Goal: Information Seeking & Learning: Learn about a topic

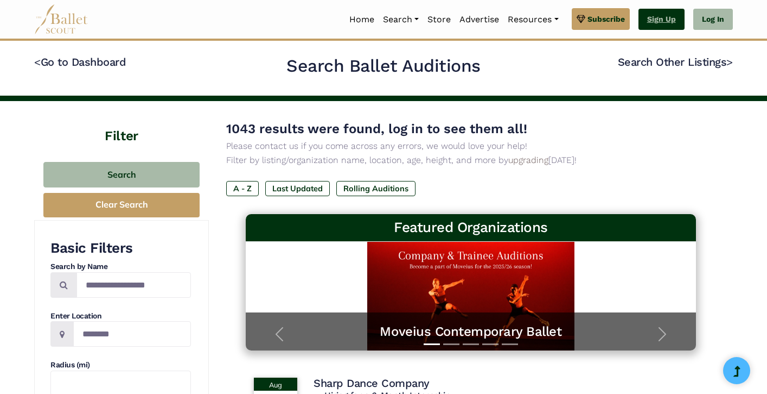
click at [658, 19] on link "Sign Up" at bounding box center [662, 20] width 46 height 22
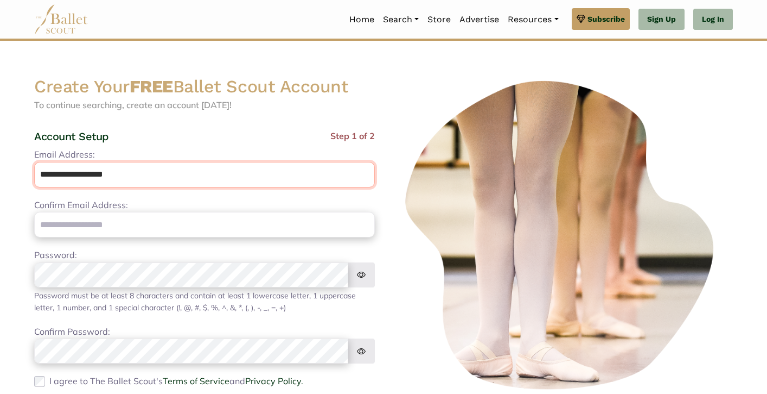
type input "**********"
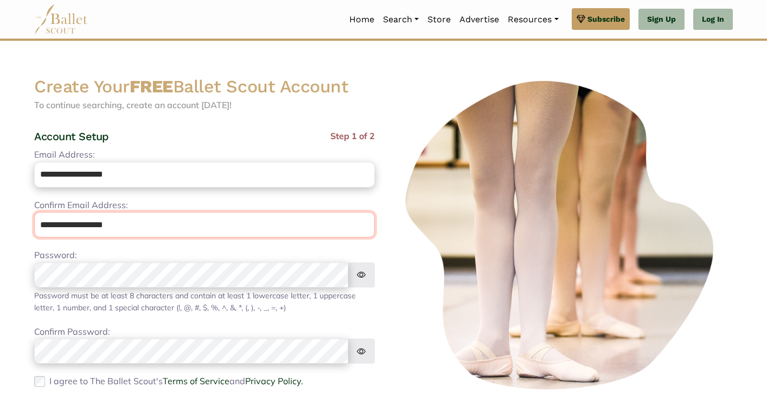
type input "**********"
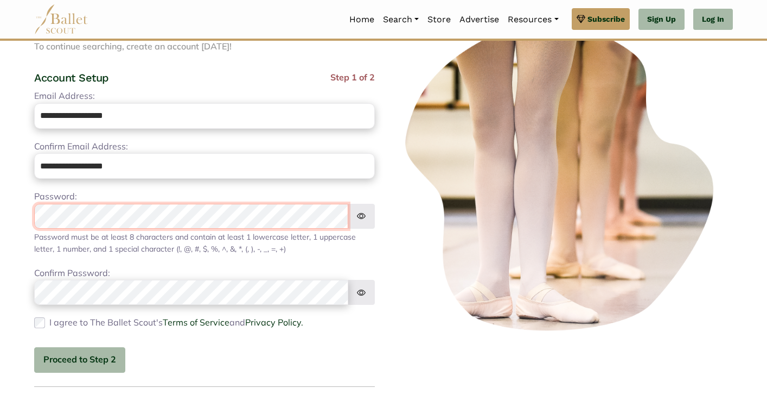
scroll to position [60, 0]
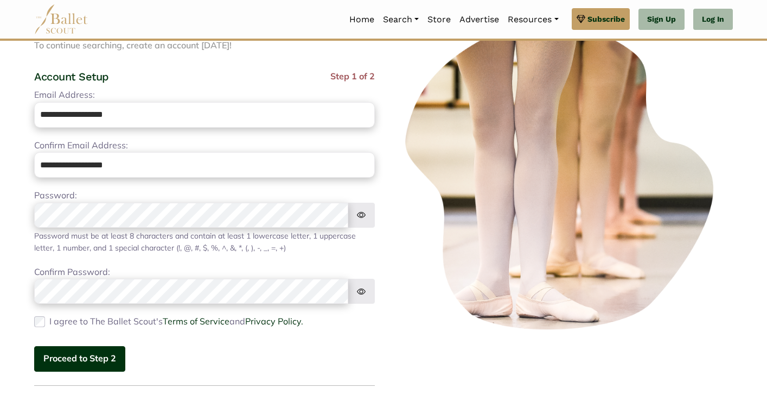
click at [68, 357] on button "Proceed to Step 2" at bounding box center [79, 359] width 91 height 26
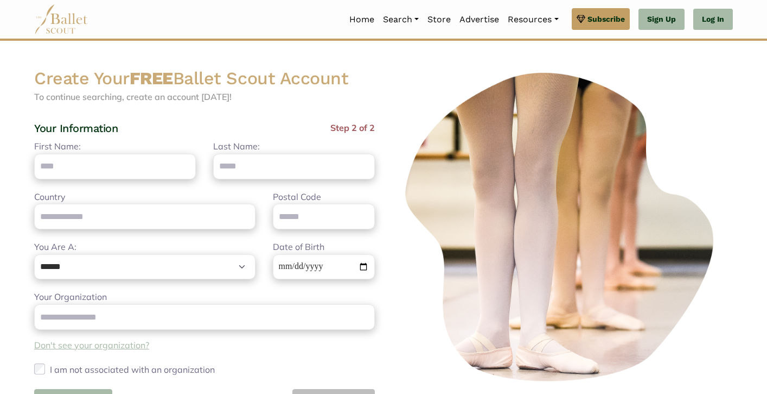
scroll to position [0, 0]
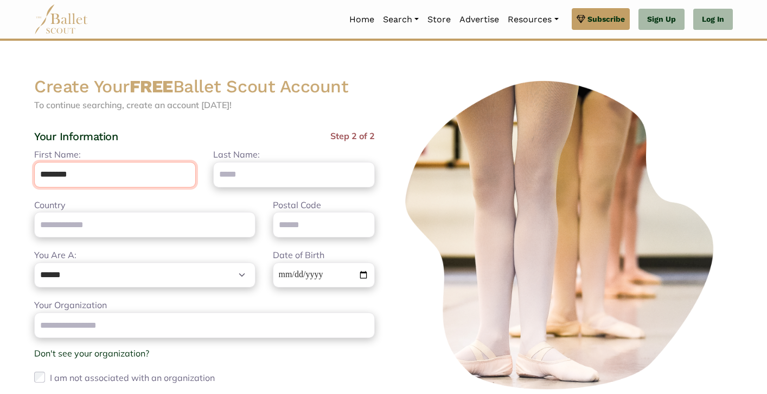
type input "********"
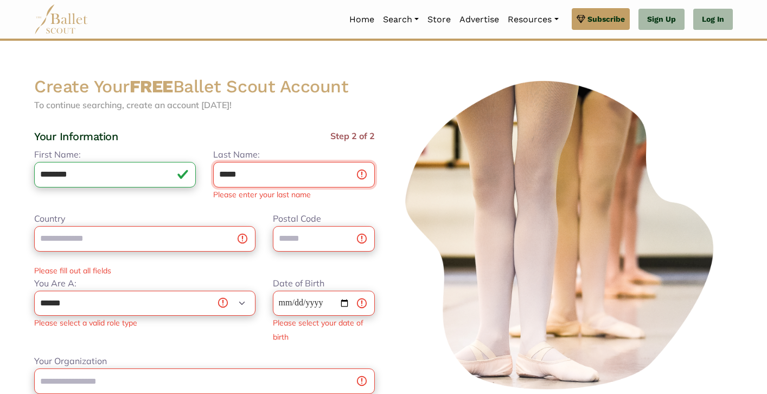
type input "*****"
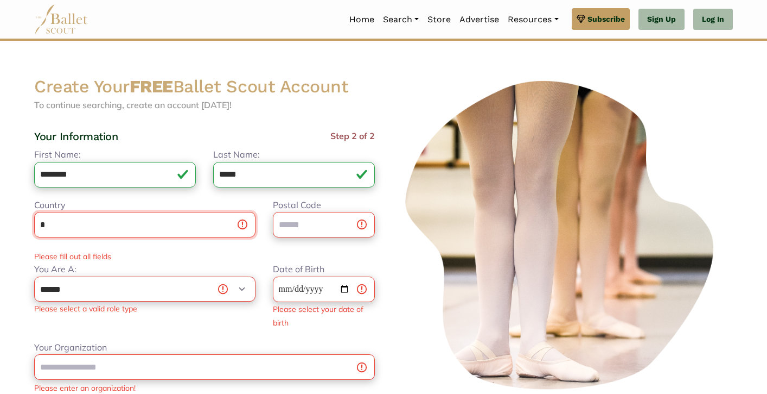
type input "**********"
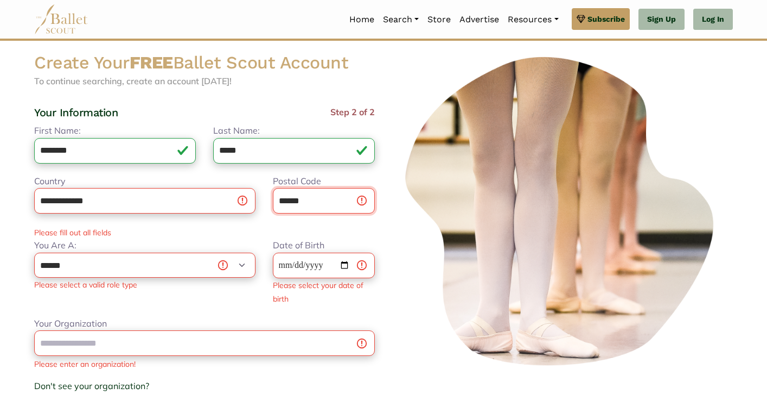
scroll to position [28, 0]
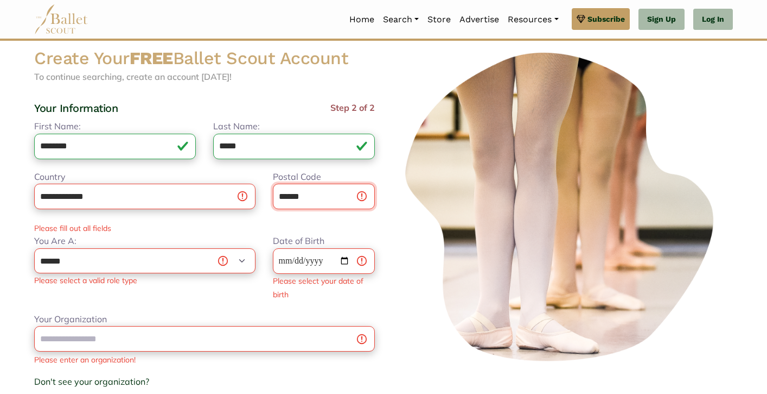
click at [301, 194] on input "******" at bounding box center [324, 196] width 102 height 26
type input "*****"
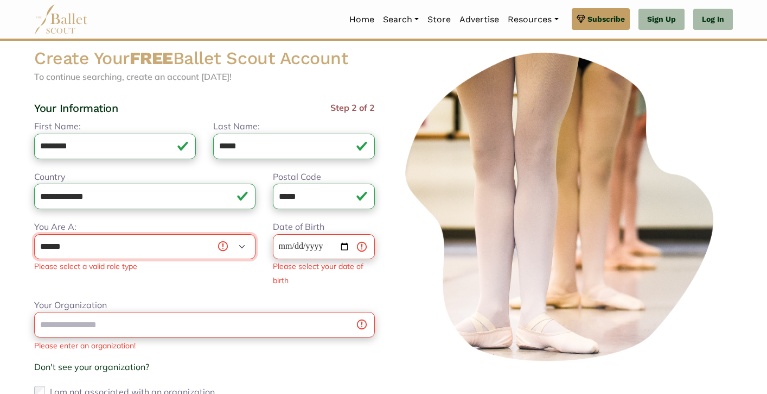
select select "***"
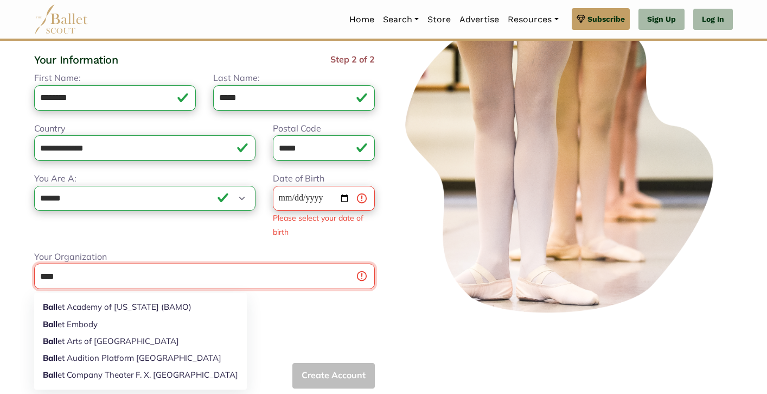
scroll to position [80, 0]
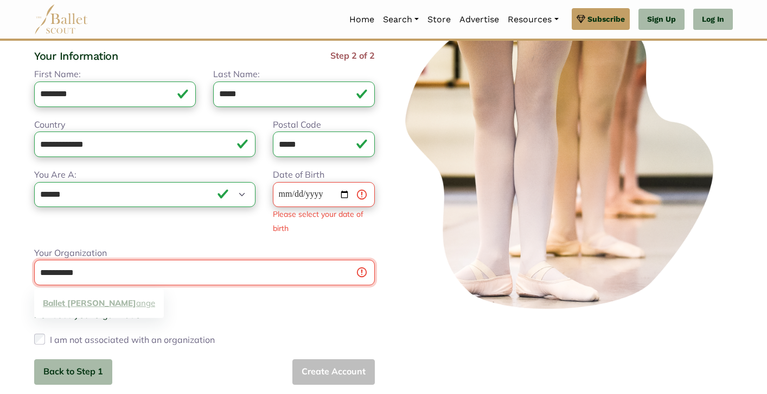
click at [109, 304] on link "Ballet Mel ange" at bounding box center [99, 303] width 130 height 17
type input "**********"
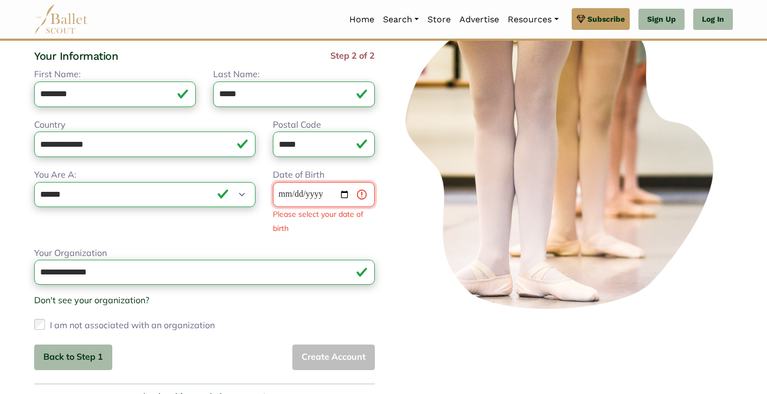
click at [313, 189] on input "Date of Birth" at bounding box center [324, 195] width 102 height 26
click at [289, 191] on input "Date of Birth" at bounding box center [324, 195] width 102 height 26
click at [301, 193] on input "Date of Birth" at bounding box center [324, 195] width 102 height 26
click at [319, 189] on input "Date of Birth" at bounding box center [324, 195] width 102 height 26
type input "**********"
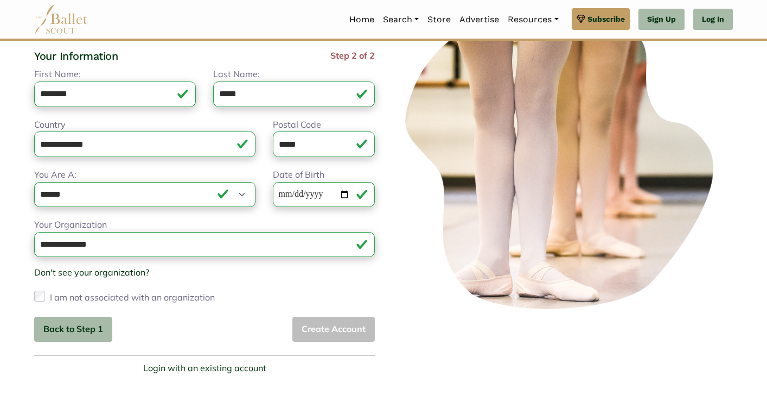
click at [385, 219] on div at bounding box center [563, 185] width 358 height 380
click at [342, 329] on button "Create Account" at bounding box center [334, 329] width 83 height 26
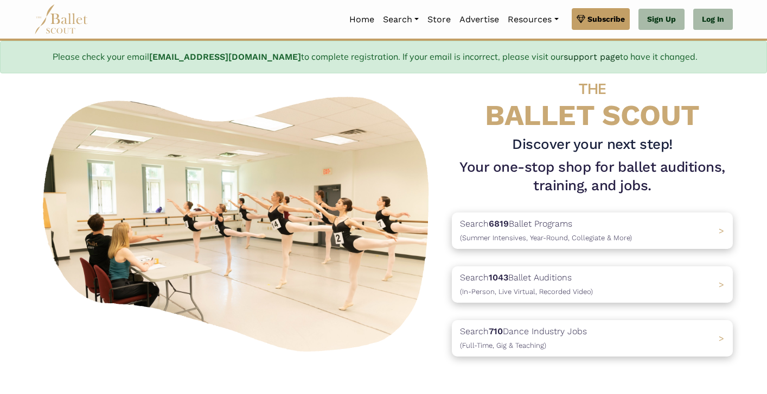
scroll to position [38, 0]
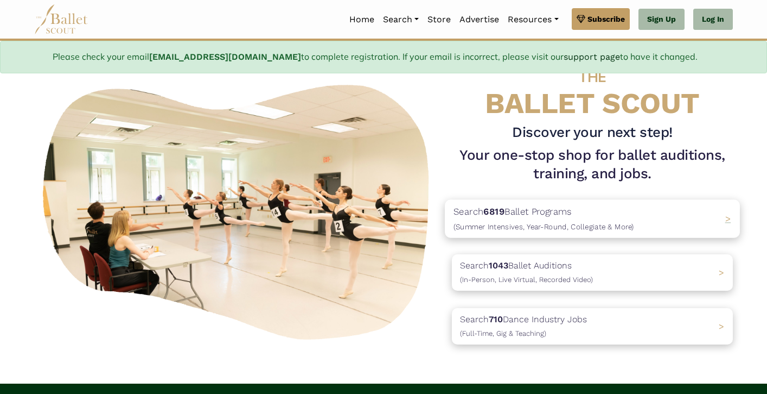
click at [614, 212] on p "Search 6819 Ballet Programs (Summer Intensives, Year-Round, Collegiate & More)" at bounding box center [544, 218] width 181 height 29
click at [551, 315] on p "Search 710 Dance Industry Jobs (Full-Time, Gig & Teaching)" at bounding box center [521, 325] width 134 height 29
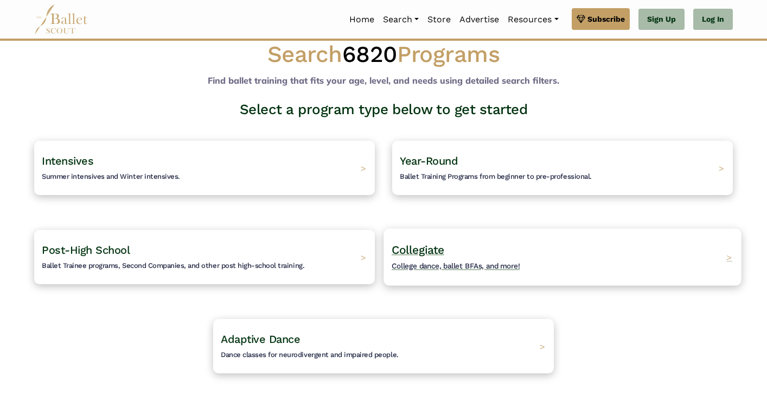
scroll to position [27, 0]
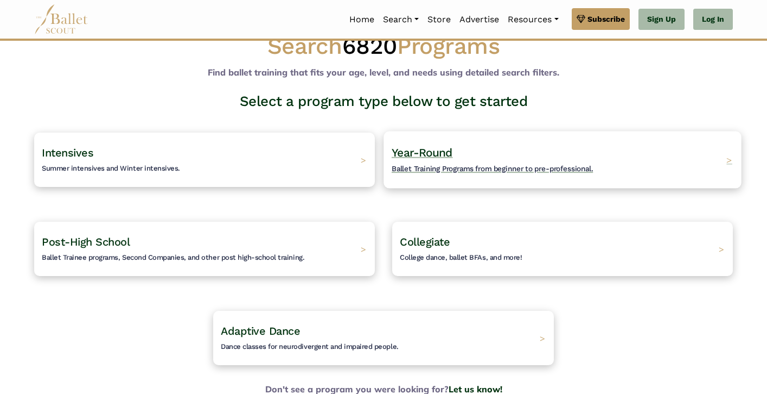
click at [578, 145] on h4 "Year-Round Ballet Training Programs from beginner to pre-professional." at bounding box center [492, 160] width 201 height 30
click at [423, 148] on span "Year-Round" at bounding box center [422, 152] width 61 height 14
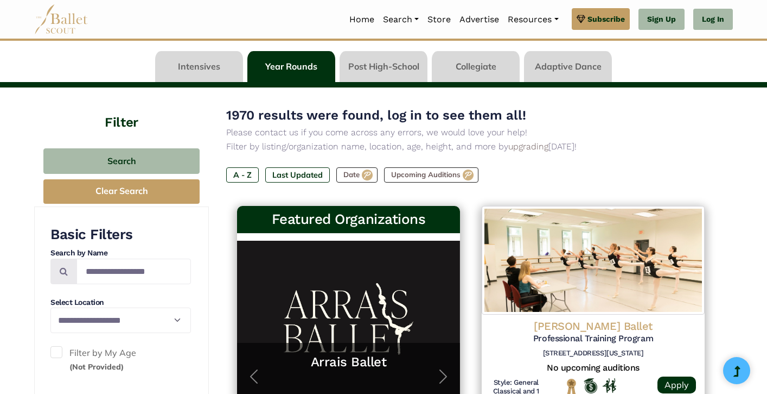
scroll to position [49, 0]
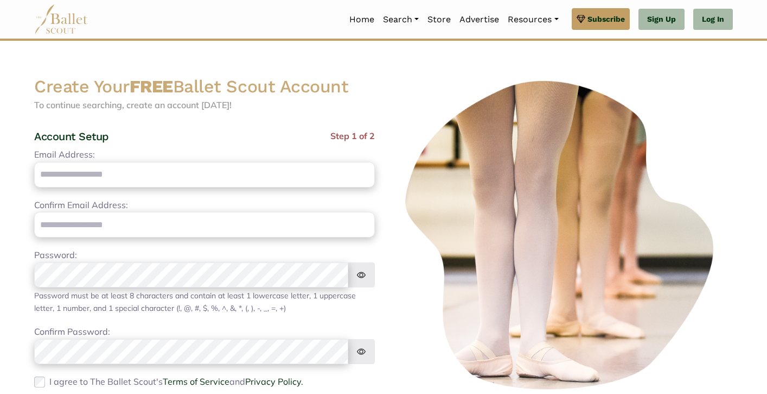
scroll to position [80, 0]
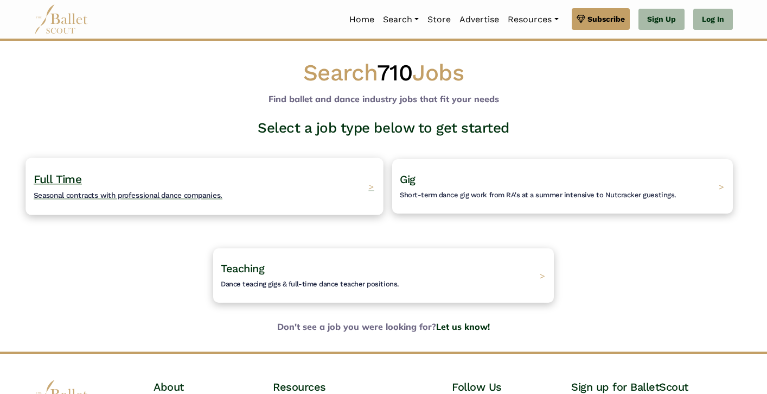
click at [73, 183] on span "Full Time" at bounding box center [58, 179] width 48 height 14
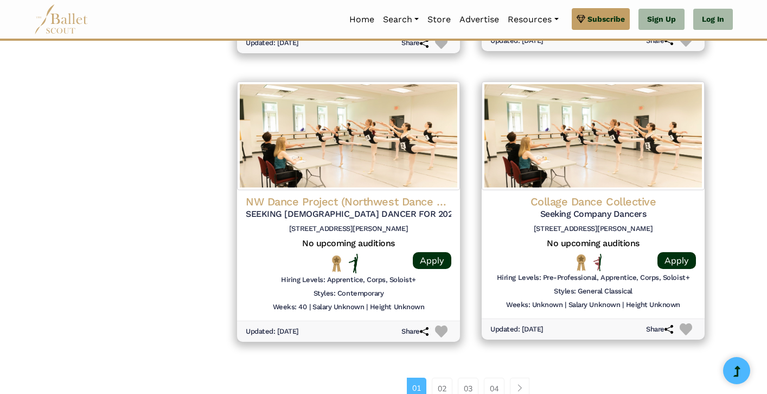
scroll to position [1378, 0]
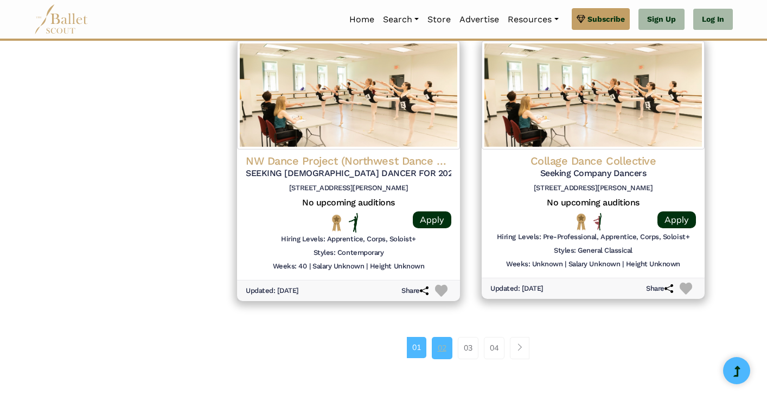
click at [438, 337] on link "02" at bounding box center [442, 348] width 21 height 22
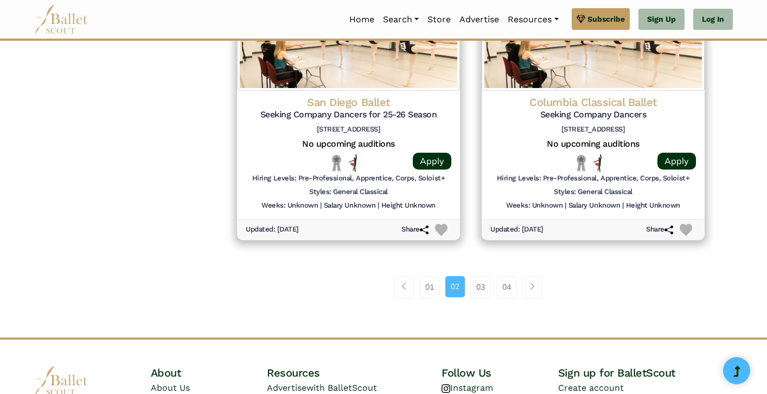
scroll to position [1451, 0]
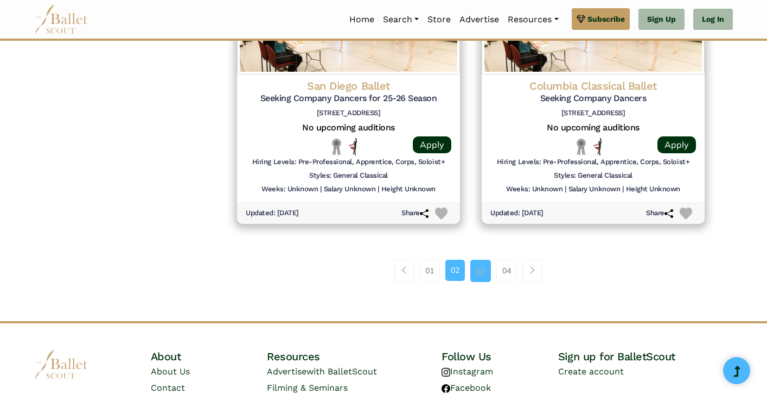
click at [479, 259] on link "03" at bounding box center [481, 270] width 21 height 22
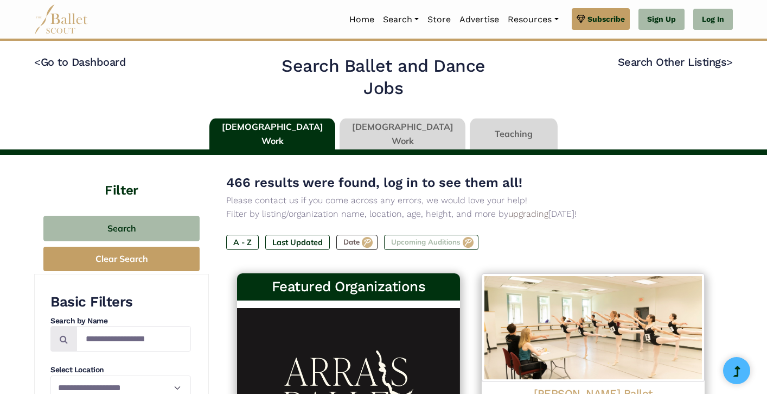
click at [460, 237] on label "Upcoming Auditions" at bounding box center [431, 241] width 94 height 15
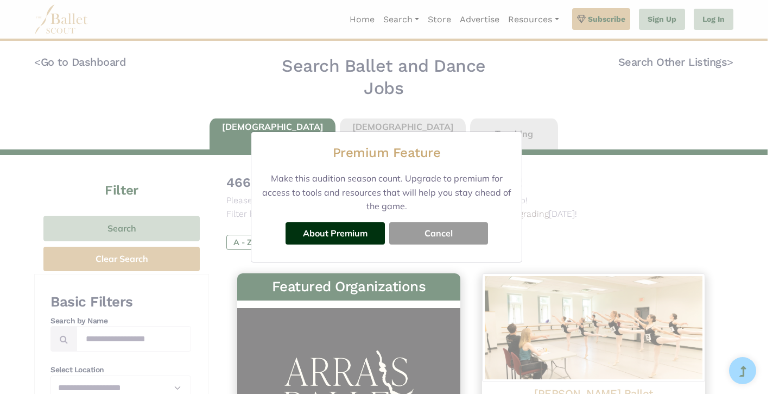
click at [459, 223] on button "Cancel" at bounding box center [438, 233] width 99 height 22
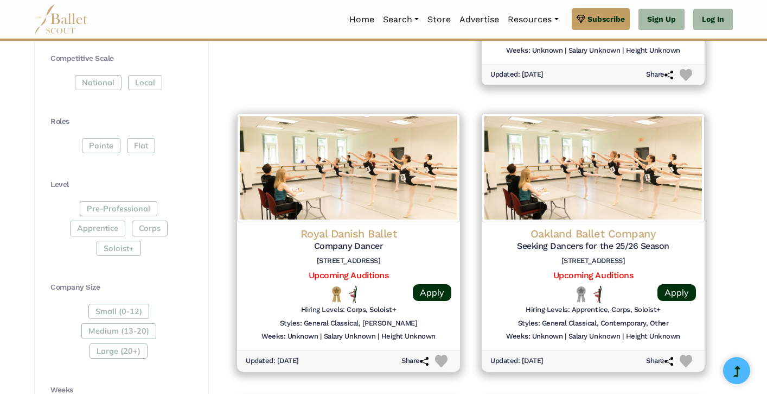
scroll to position [484, 0]
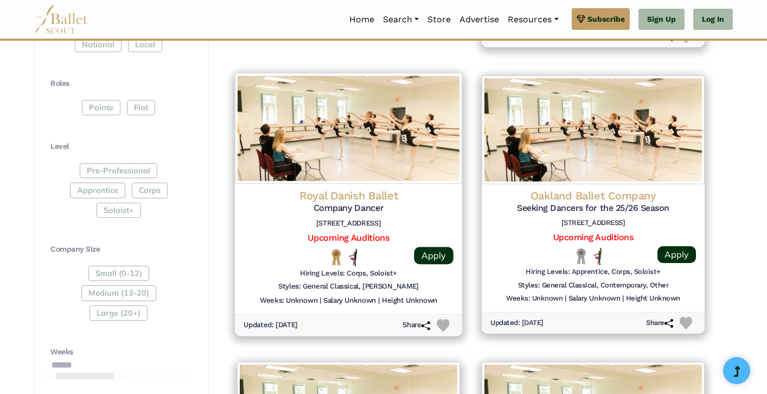
click at [370, 248] on div at bounding box center [348, 257] width 87 height 18
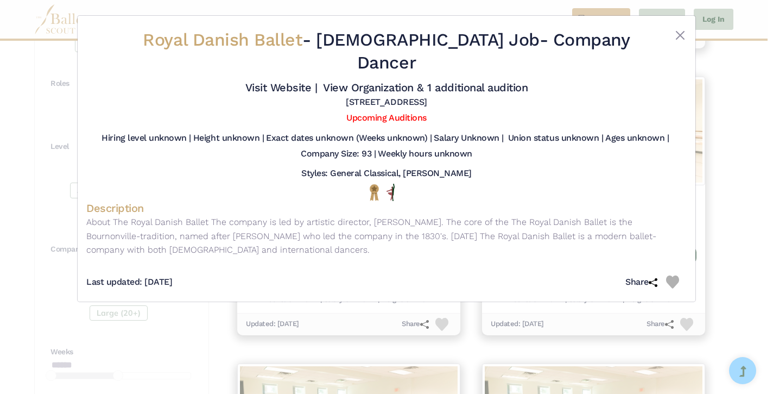
click at [674, 275] on img at bounding box center [672, 281] width 13 height 13
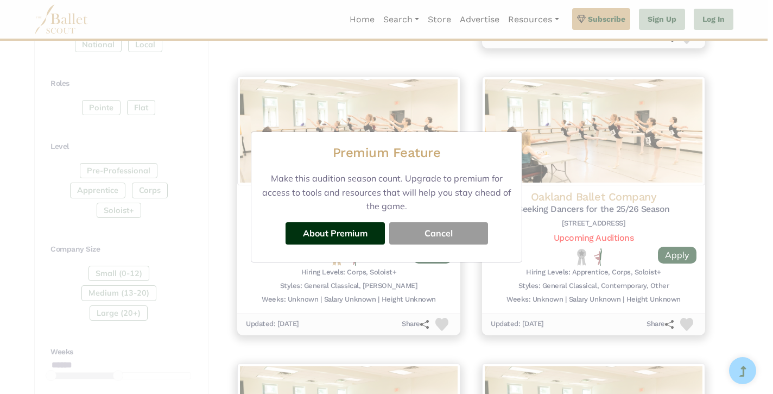
click at [440, 229] on button "Cancel" at bounding box center [438, 233] width 99 height 22
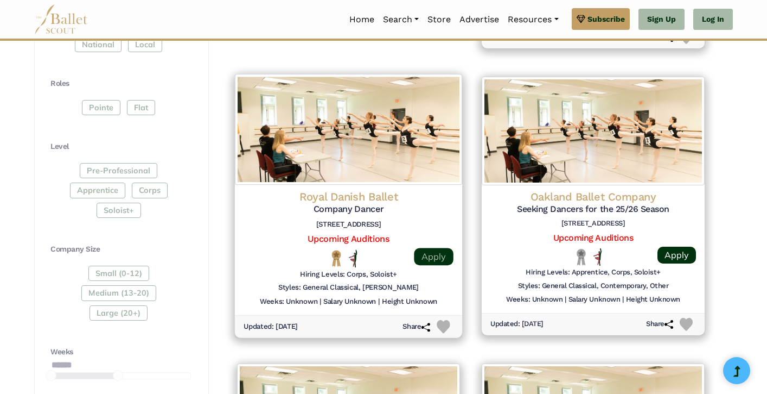
click at [432, 248] on link "Apply" at bounding box center [433, 256] width 39 height 17
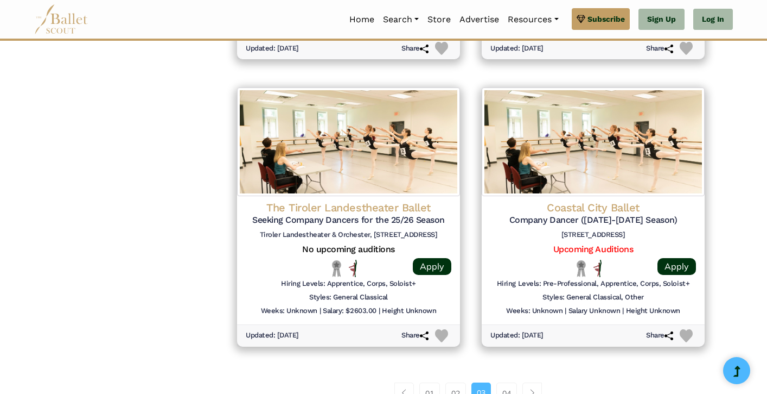
scroll to position [1352, 0]
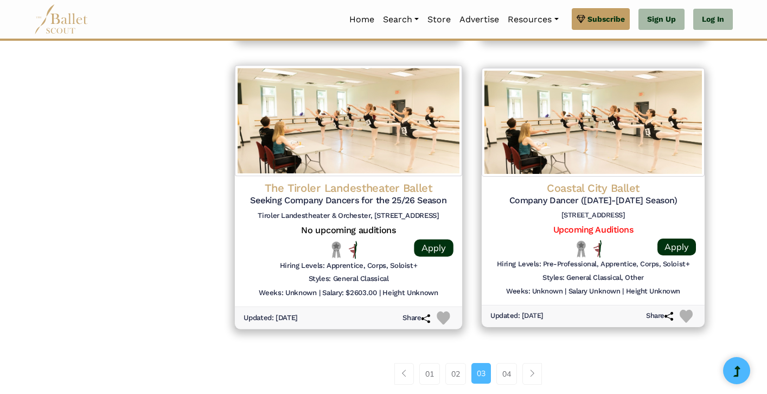
drag, startPoint x: 419, startPoint y: 201, endPoint x: 451, endPoint y: 204, distance: 31.6
click at [451, 211] on h6 "Tiroler Landestheater & Orchester, Rennweg 2, 6020 Innsbruck" at bounding box center [349, 215] width 210 height 9
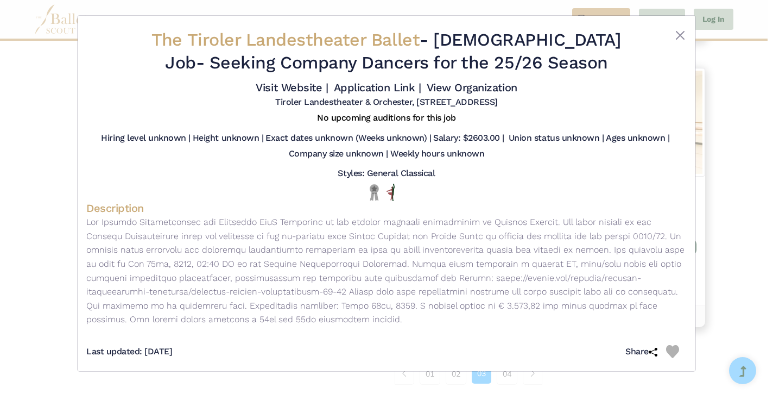
drag, startPoint x: 473, startPoint y: 102, endPoint x: 511, endPoint y: 103, distance: 38.0
click at [513, 104] on div "Tiroler Landestheater & Orchester, Rennweg 2, 6020 Innsbruck" at bounding box center [386, 105] width 600 height 16
copy h5 "Innsbruck"
click at [679, 33] on button "Close" at bounding box center [680, 35] width 13 height 13
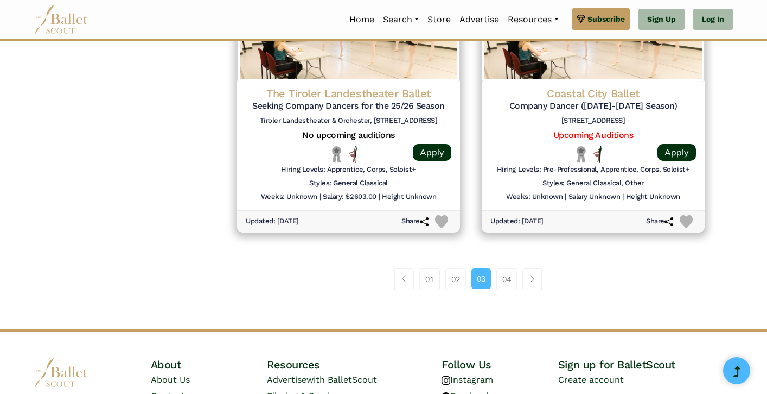
scroll to position [1481, 0]
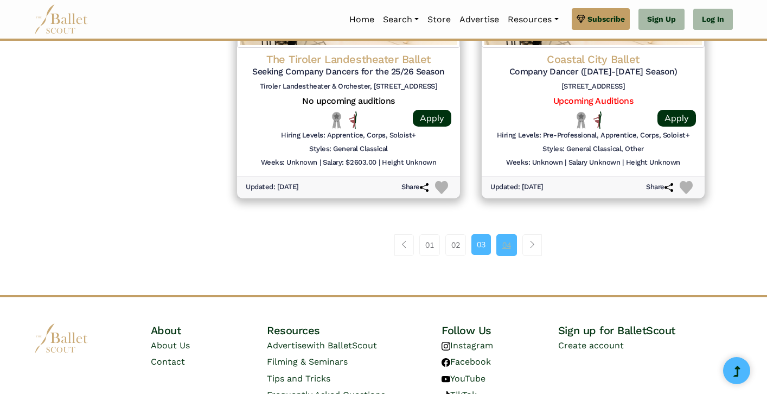
click at [501, 234] on link "04" at bounding box center [507, 245] width 21 height 22
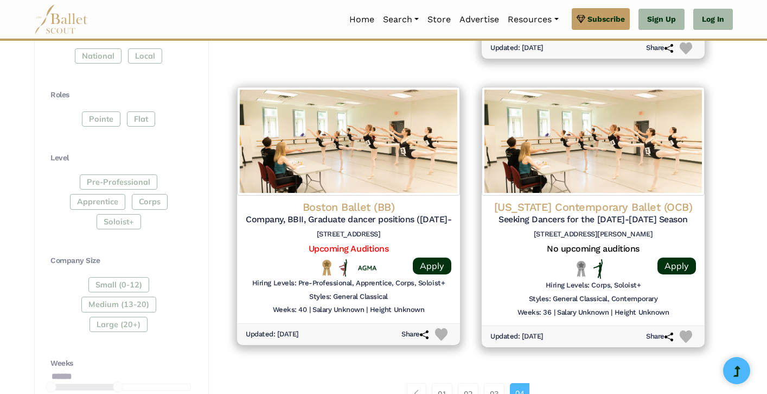
scroll to position [507, 0]
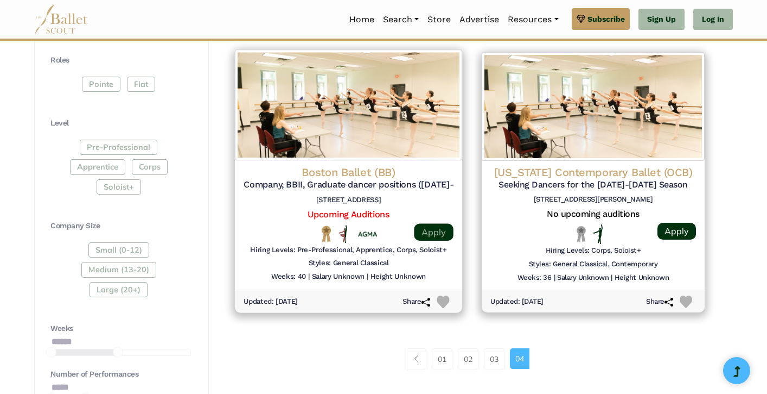
click at [442, 225] on link "Apply" at bounding box center [433, 231] width 39 height 17
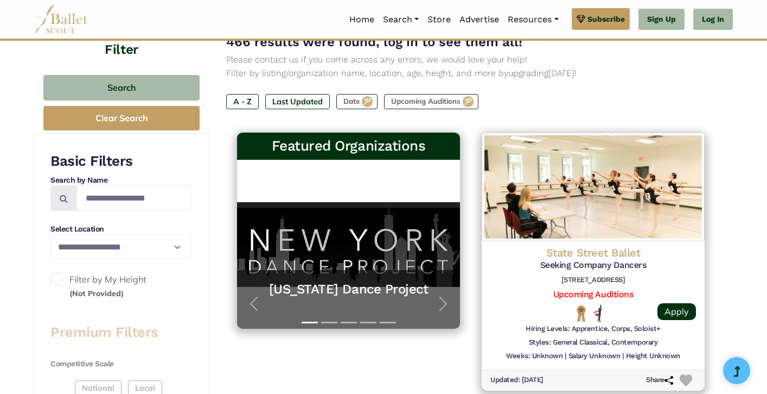
scroll to position [59, 0]
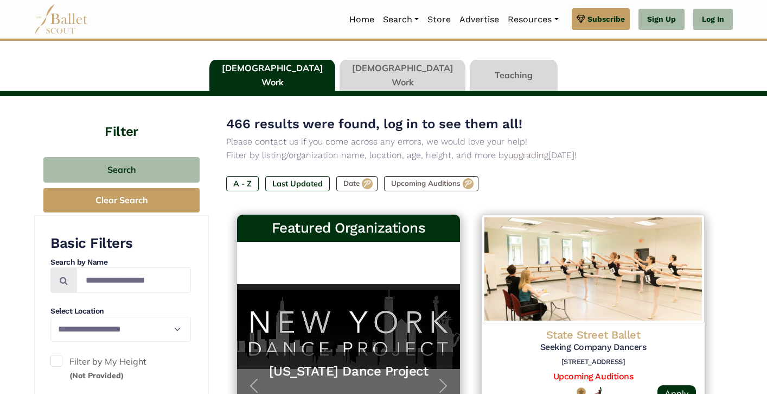
click at [396, 73] on link at bounding box center [403, 75] width 126 height 31
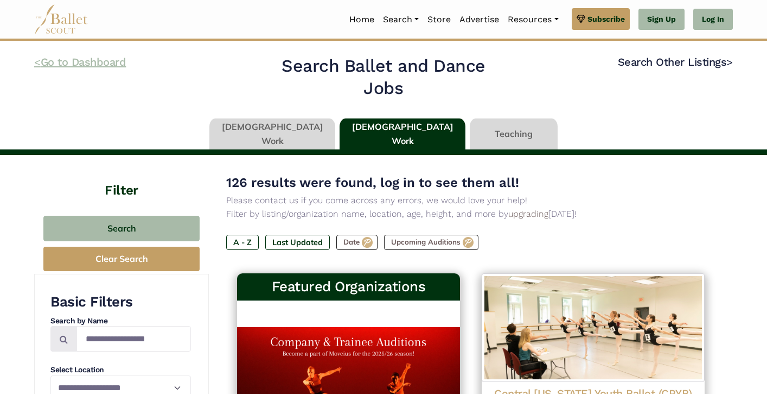
click at [88, 61] on link "< Go to Dashboard" at bounding box center [80, 61] width 92 height 13
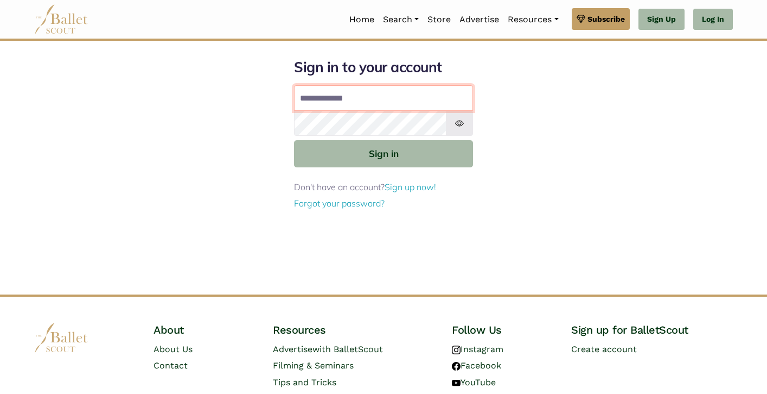
type input "**********"
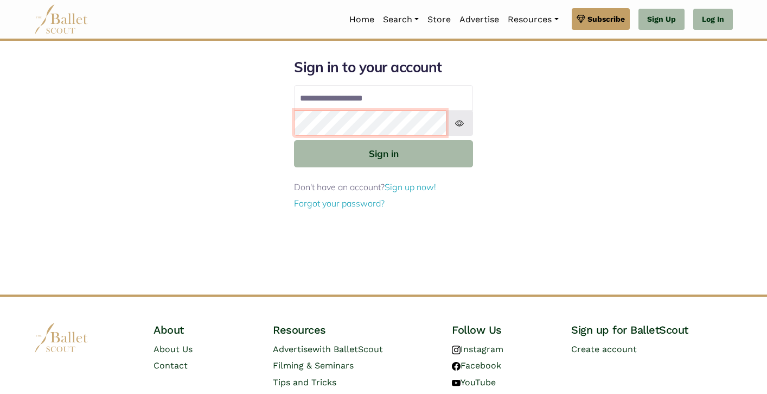
click at [384, 153] on button "Sign in" at bounding box center [383, 153] width 179 height 27
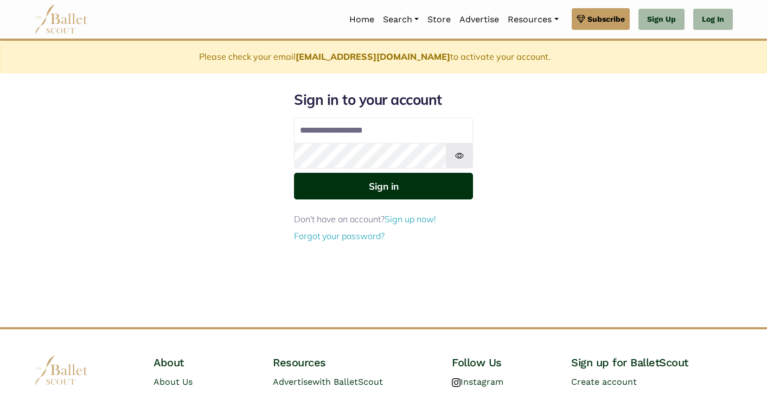
click at [397, 183] on button "Sign in" at bounding box center [383, 186] width 179 height 27
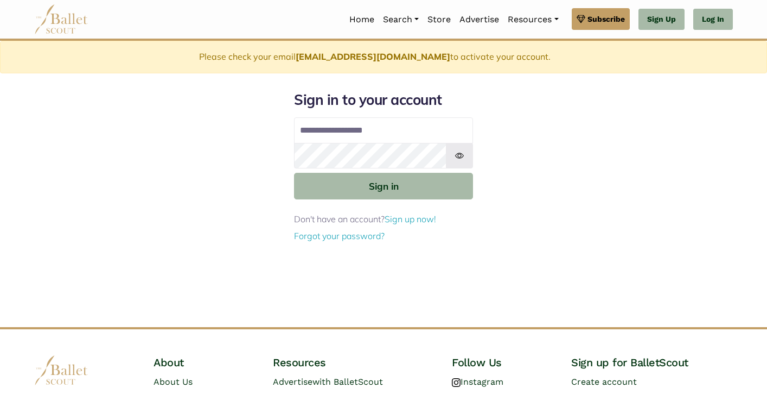
click at [554, 151] on div "**********" at bounding box center [384, 209] width 716 height 236
click at [384, 191] on button "Sign in" at bounding box center [383, 186] width 179 height 27
click at [384, 185] on button "Sign in" at bounding box center [383, 186] width 179 height 27
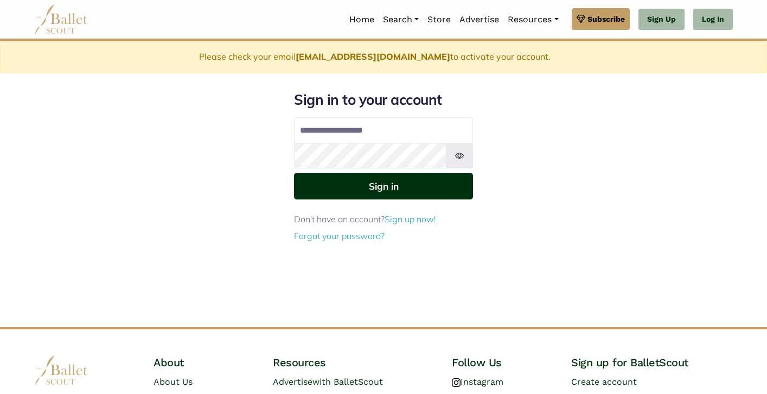
click at [391, 187] on button "Sign in" at bounding box center [383, 186] width 179 height 27
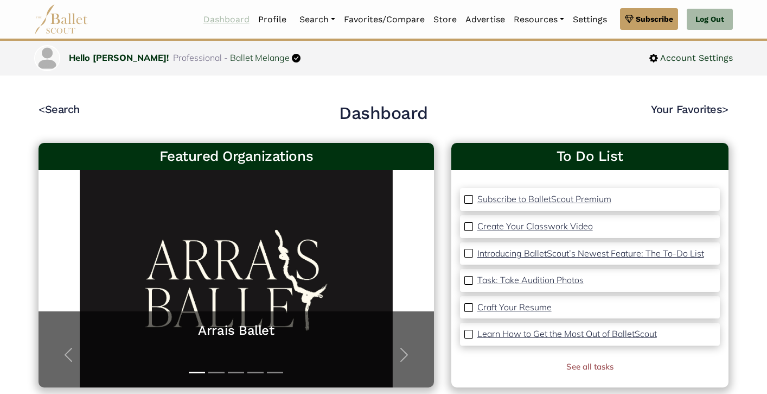
click at [210, 23] on link "Dashboard" at bounding box center [226, 19] width 55 height 23
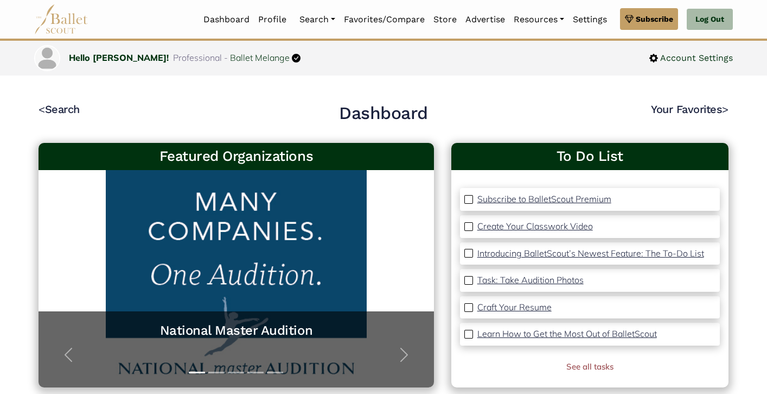
click at [292, 54] on img at bounding box center [296, 58] width 9 height 9
click at [292, 58] on img at bounding box center [296, 58] width 9 height 9
click at [244, 59] on link "Ballet Melange" at bounding box center [260, 57] width 60 height 11
click at [106, 54] on link "Hello Savannah!" at bounding box center [119, 57] width 100 height 11
click at [231, 15] on link "Dashboard" at bounding box center [226, 19] width 55 height 23
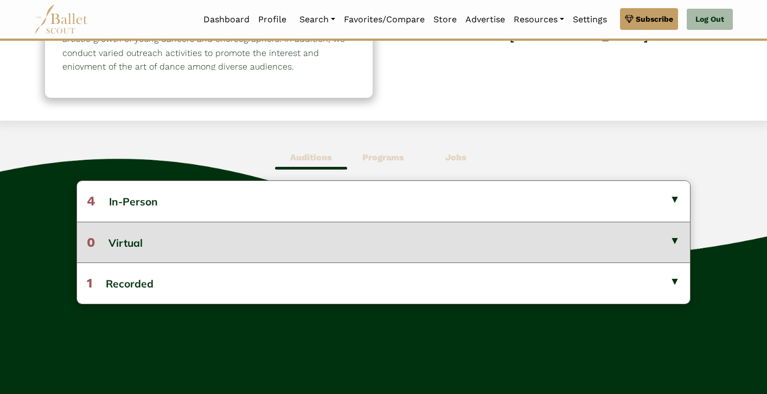
scroll to position [206, 0]
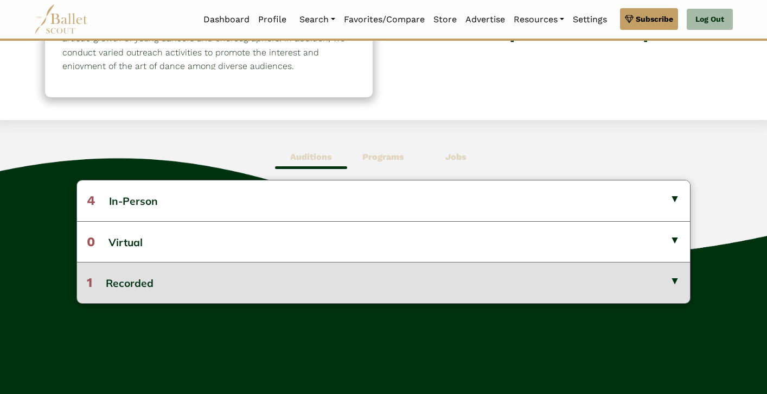
click at [293, 280] on button "1 Recorded" at bounding box center [383, 282] width 613 height 41
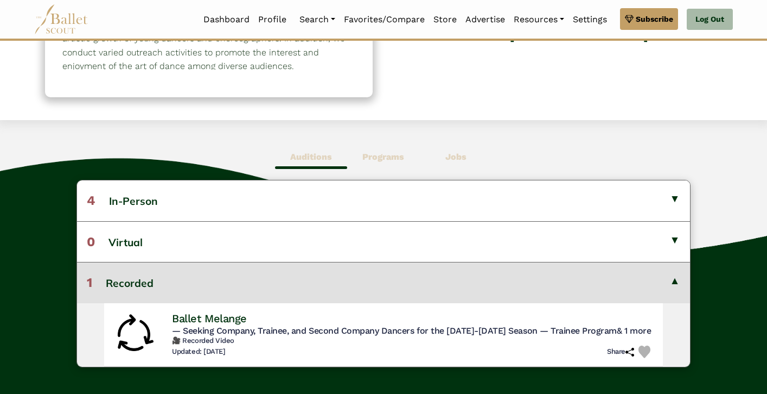
click at [389, 156] on b "Programs" at bounding box center [384, 156] width 42 height 10
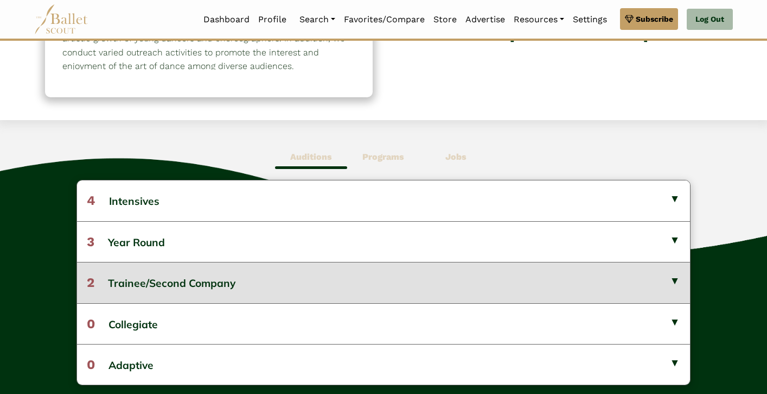
click at [334, 277] on button "2 Trainee/Second Company" at bounding box center [383, 282] width 613 height 41
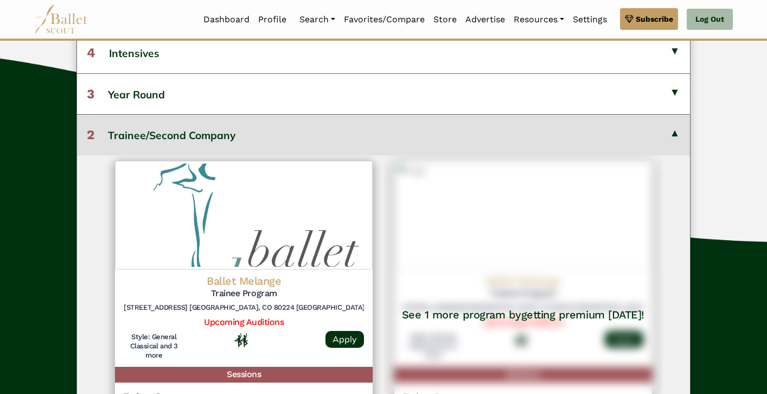
scroll to position [347, 0]
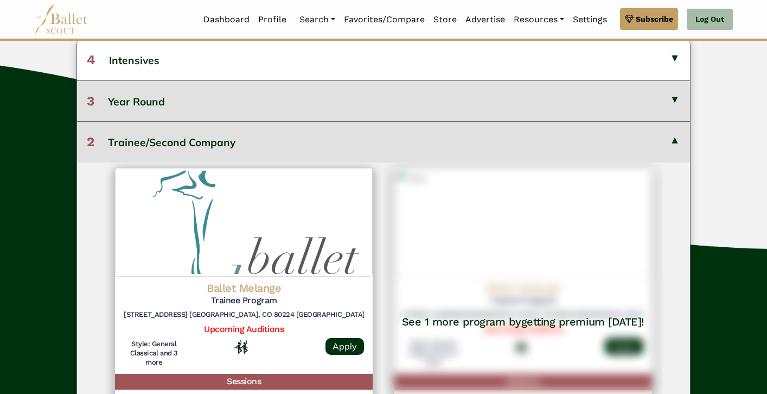
click at [254, 100] on button "3 Year Round" at bounding box center [383, 100] width 613 height 41
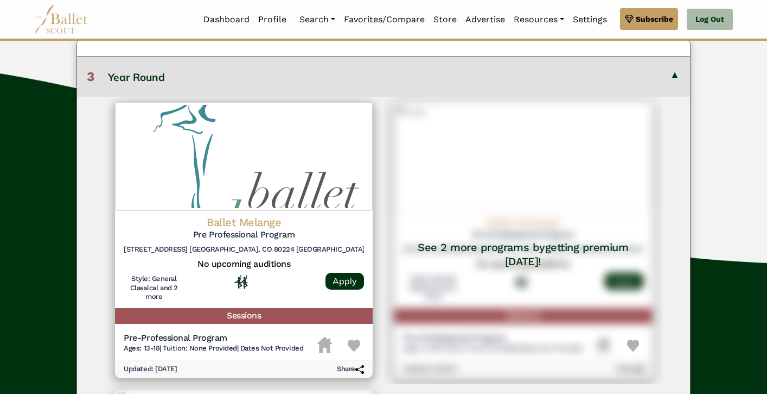
scroll to position [26, 0]
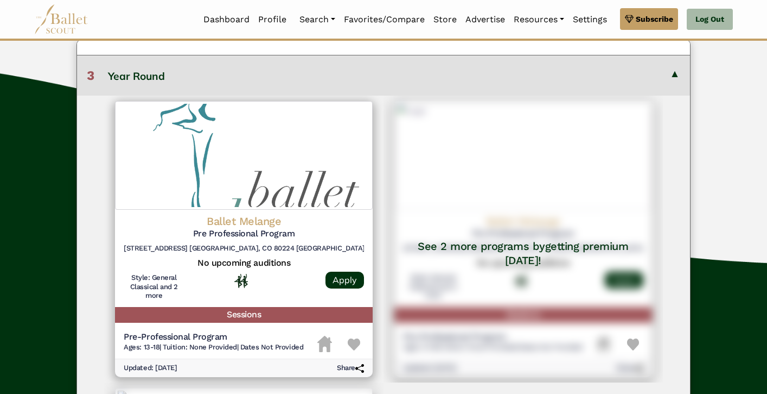
click at [239, 64] on button "3 Year Round" at bounding box center [383, 75] width 613 height 41
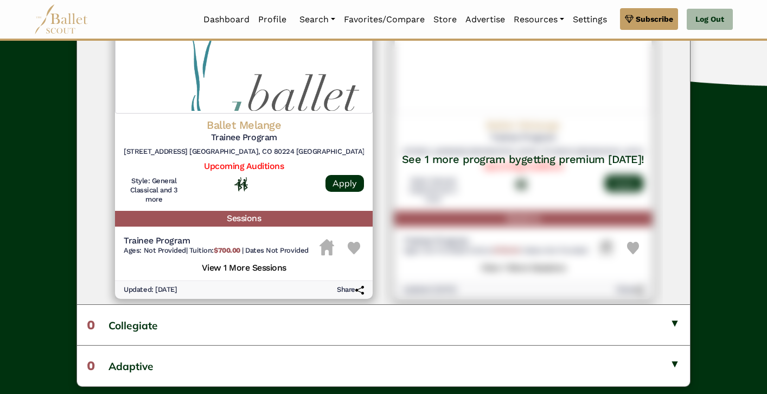
scroll to position [510, 0]
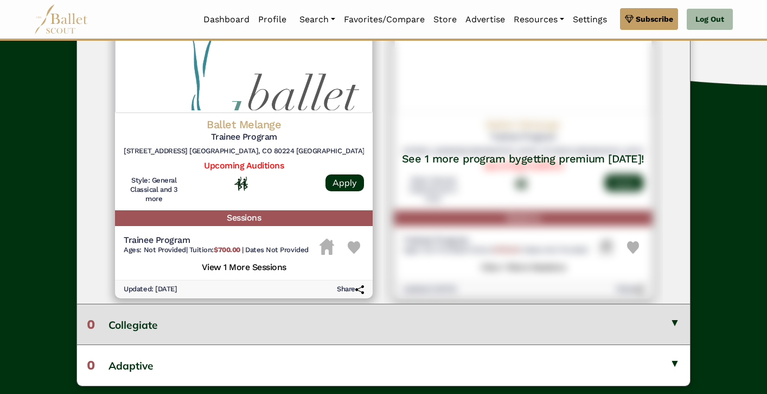
click at [210, 319] on button "0 Collegiate" at bounding box center [383, 323] width 613 height 41
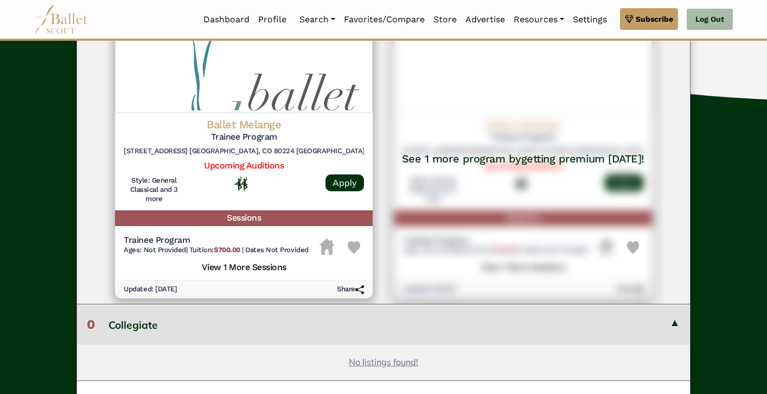
click at [210, 319] on button "0 Collegiate" at bounding box center [383, 323] width 613 height 41
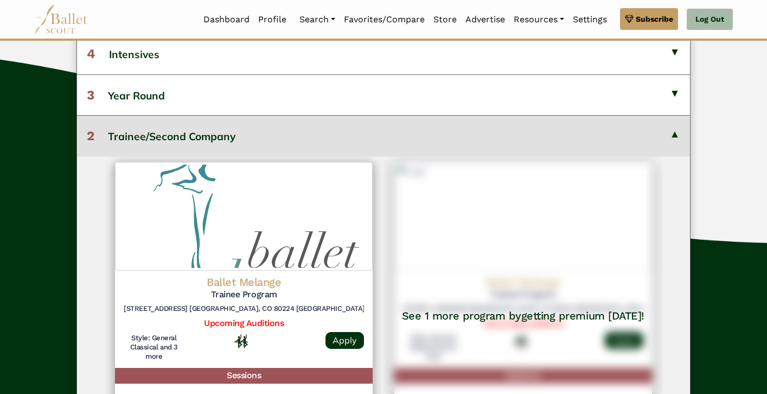
scroll to position [353, 0]
click at [221, 130] on button "2 Trainee/Second Company" at bounding box center [383, 135] width 613 height 41
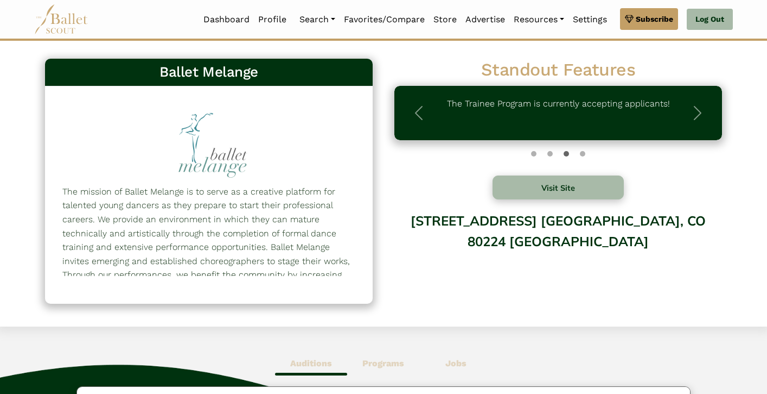
scroll to position [0, 0]
click at [701, 111] on span "button" at bounding box center [697, 112] width 17 height 17
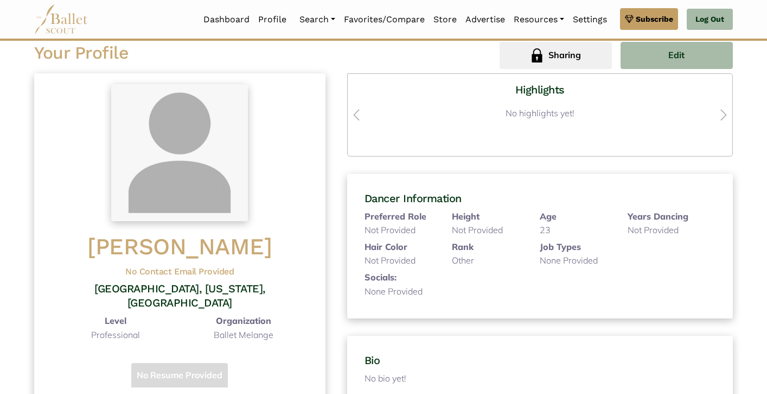
scroll to position [42, 0]
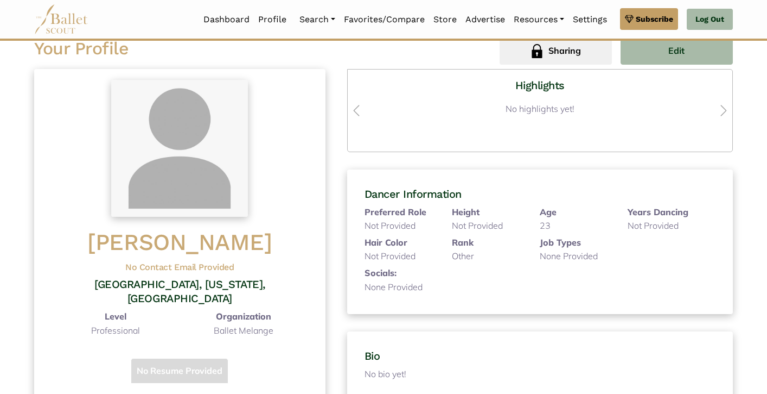
click at [116, 310] on b "Level" at bounding box center [116, 315] width 22 height 11
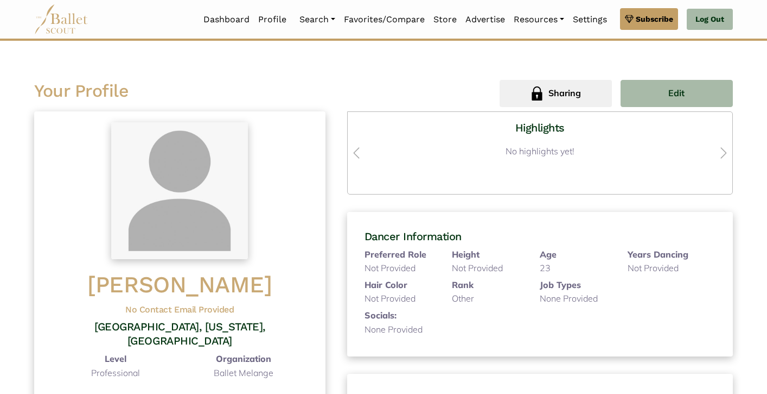
scroll to position [0, 0]
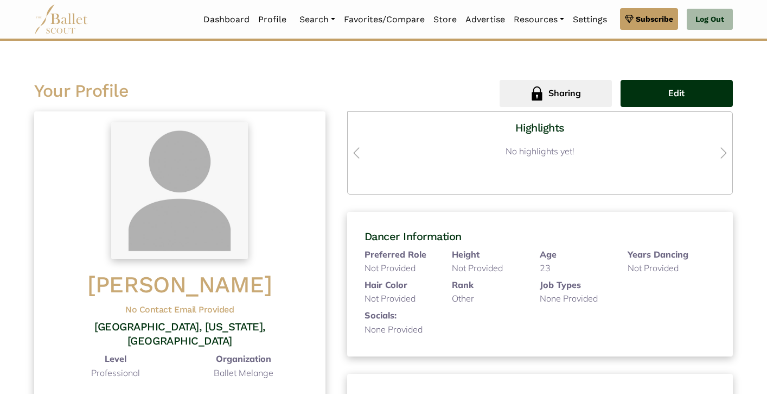
click at [682, 95] on span "Edit" at bounding box center [677, 93] width 16 height 14
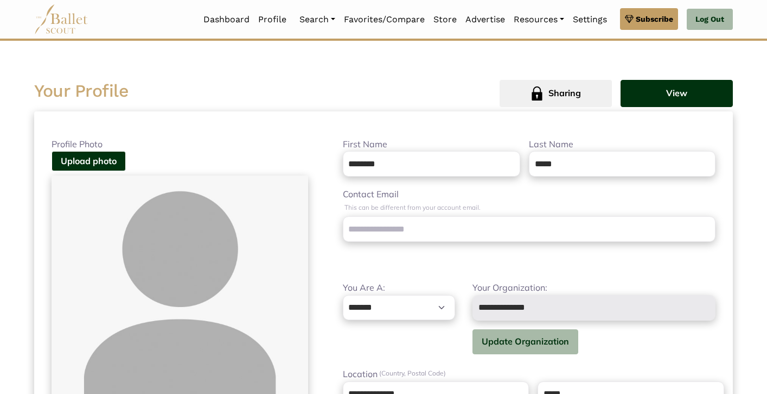
scroll to position [1, 0]
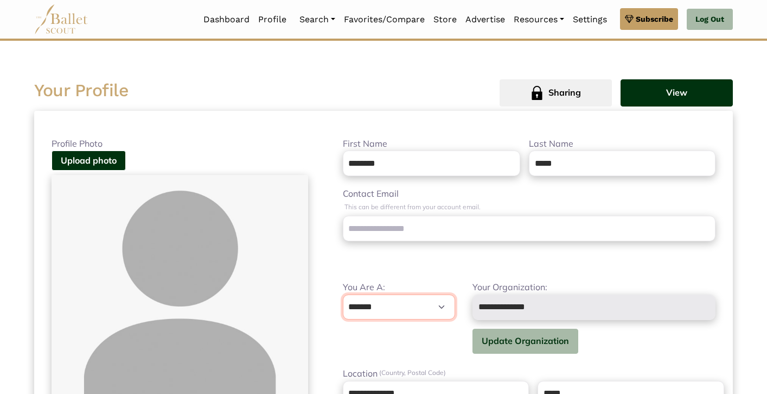
select select "***"
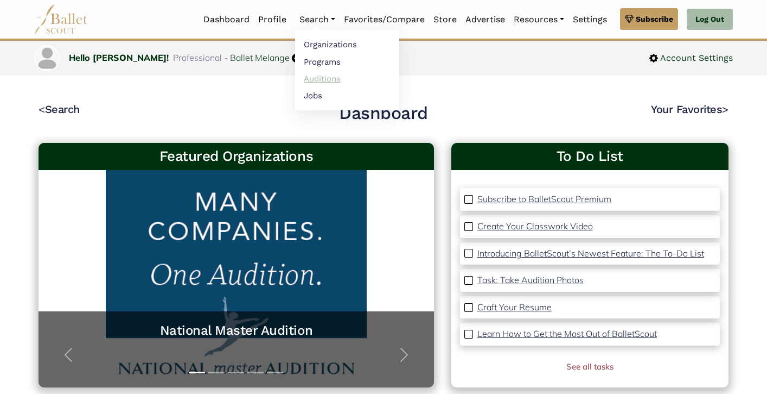
click at [316, 75] on link "Auditions" at bounding box center [347, 78] width 104 height 17
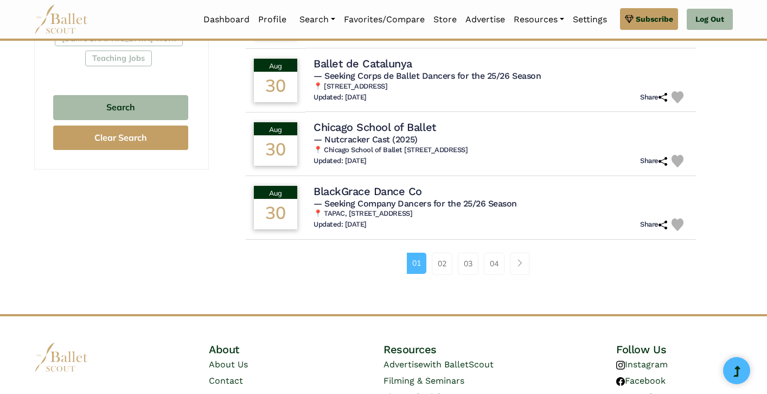
scroll to position [702, 0]
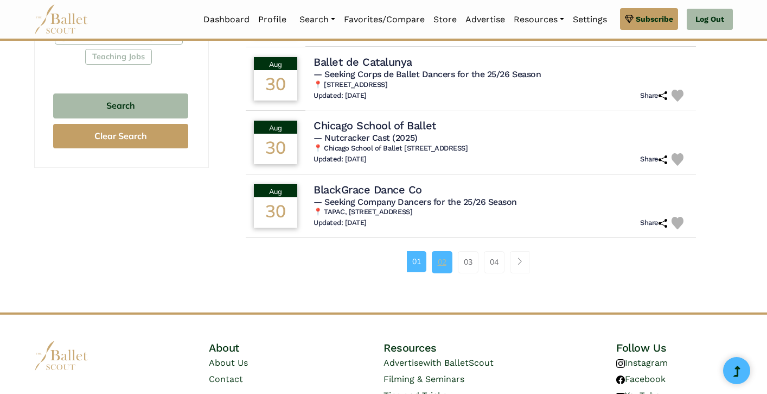
click at [443, 259] on link "02" at bounding box center [442, 262] width 21 height 22
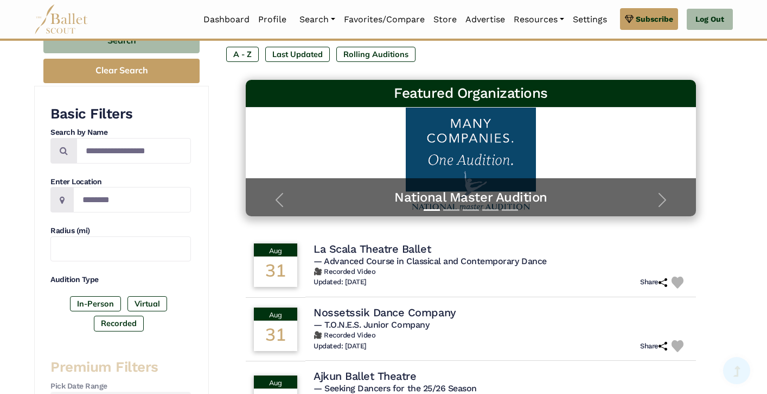
scroll to position [135, 0]
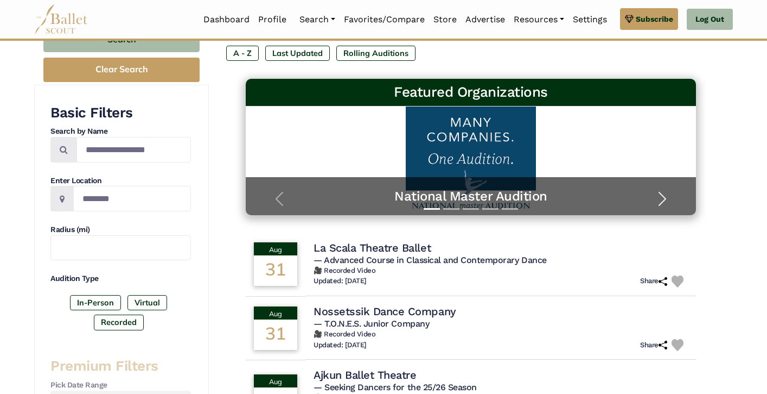
click at [663, 195] on span "button" at bounding box center [662, 198] width 17 height 17
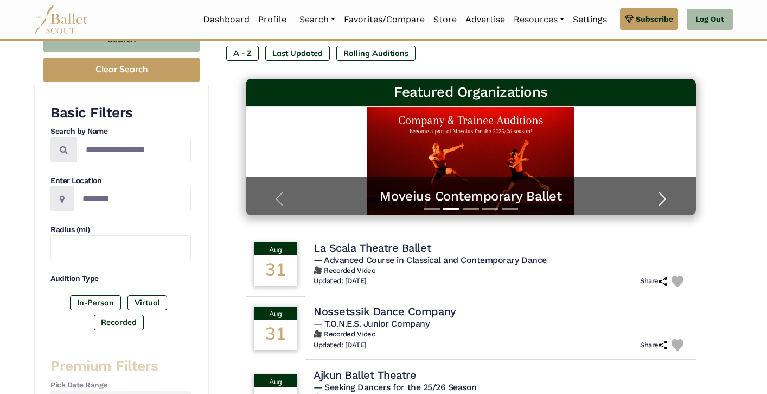
click at [657, 197] on span "button" at bounding box center [662, 198] width 17 height 17
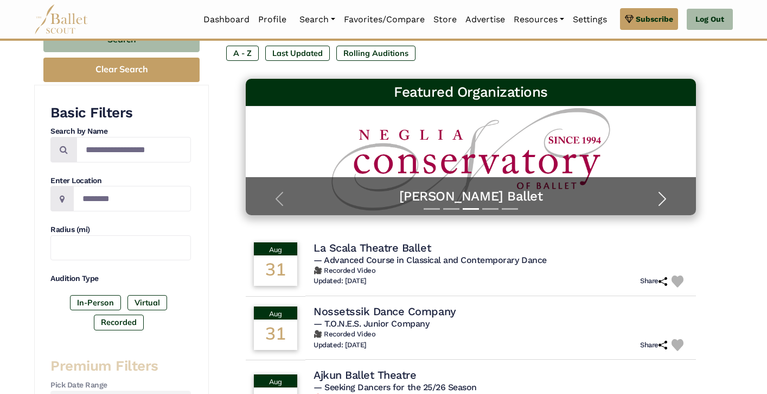
click at [660, 196] on span "button" at bounding box center [662, 198] width 17 height 17
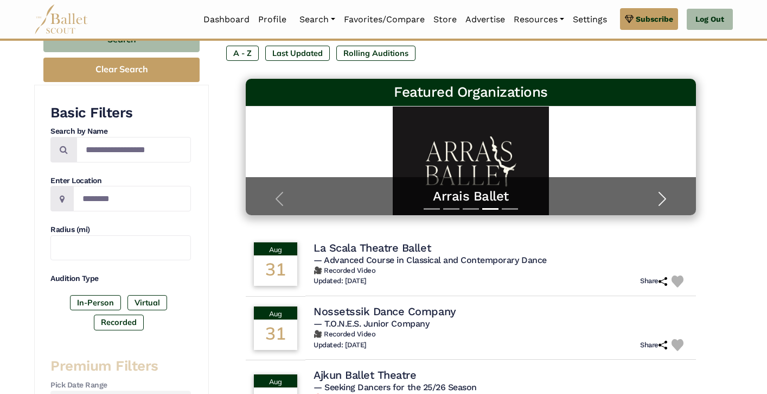
click at [660, 196] on span "button" at bounding box center [662, 198] width 17 height 17
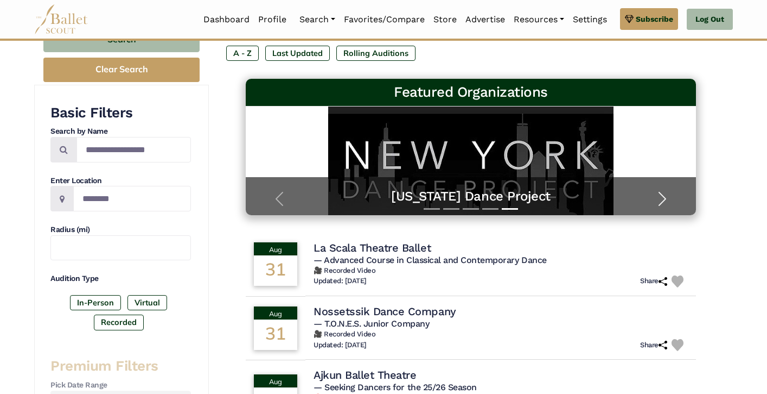
click at [660, 196] on span "button" at bounding box center [662, 198] width 17 height 17
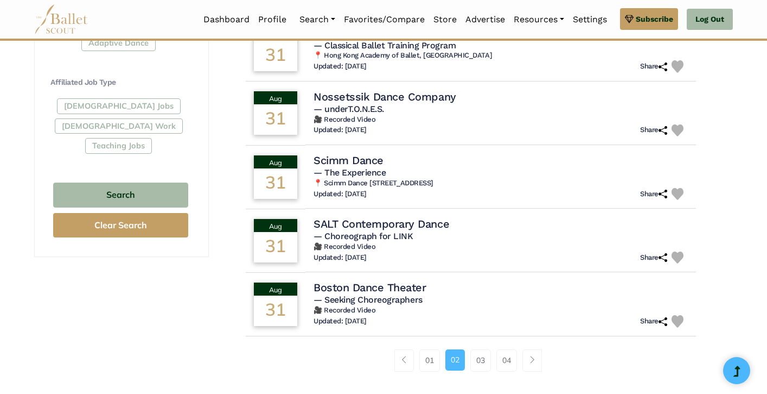
scroll to position [625, 0]
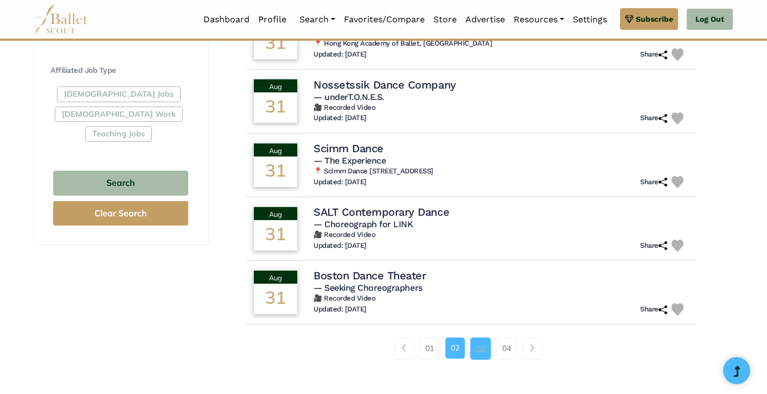
click at [474, 337] on link "03" at bounding box center [481, 348] width 21 height 22
